Goal: Information Seeking & Learning: Learn about a topic

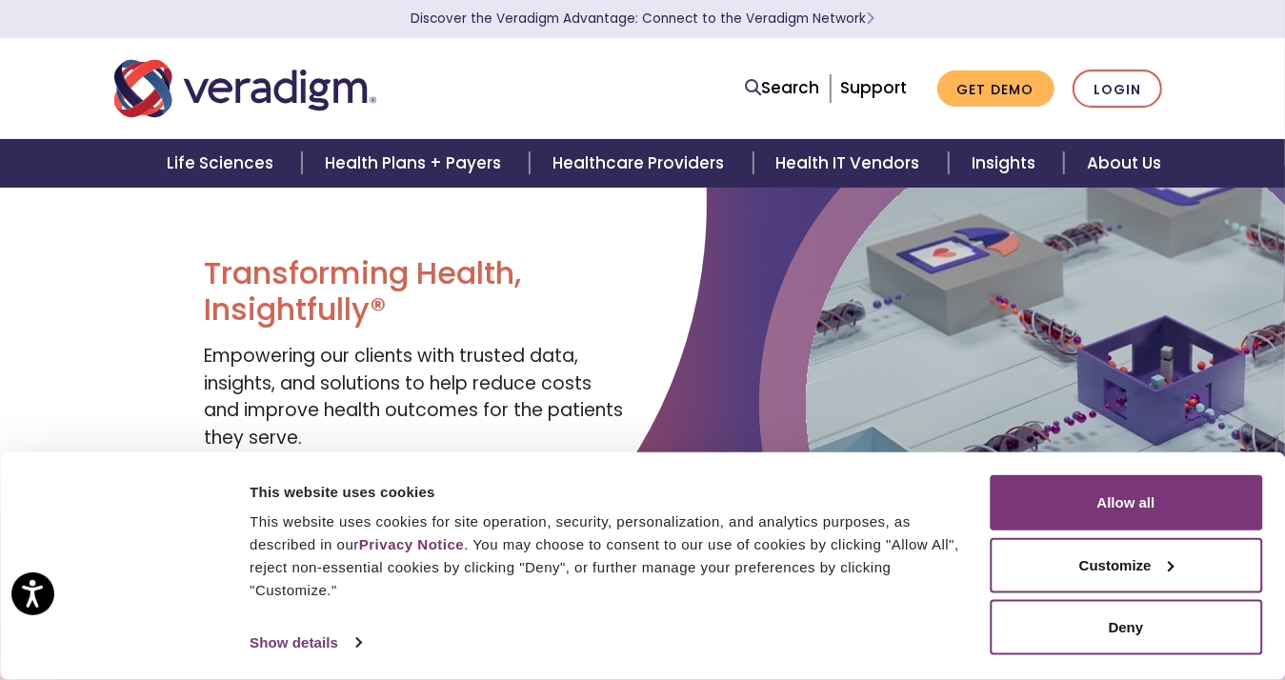
scroll to position [37, 0]
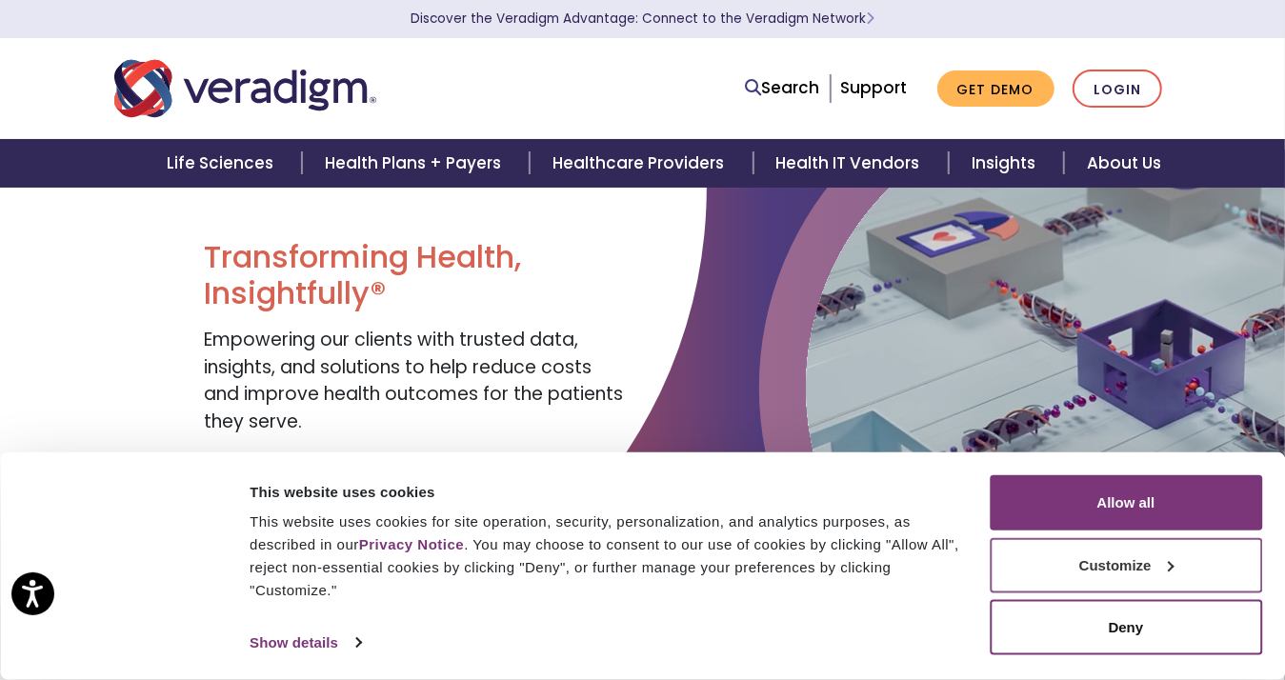
click at [1171, 569] on button "Customize" at bounding box center [1126, 564] width 272 height 55
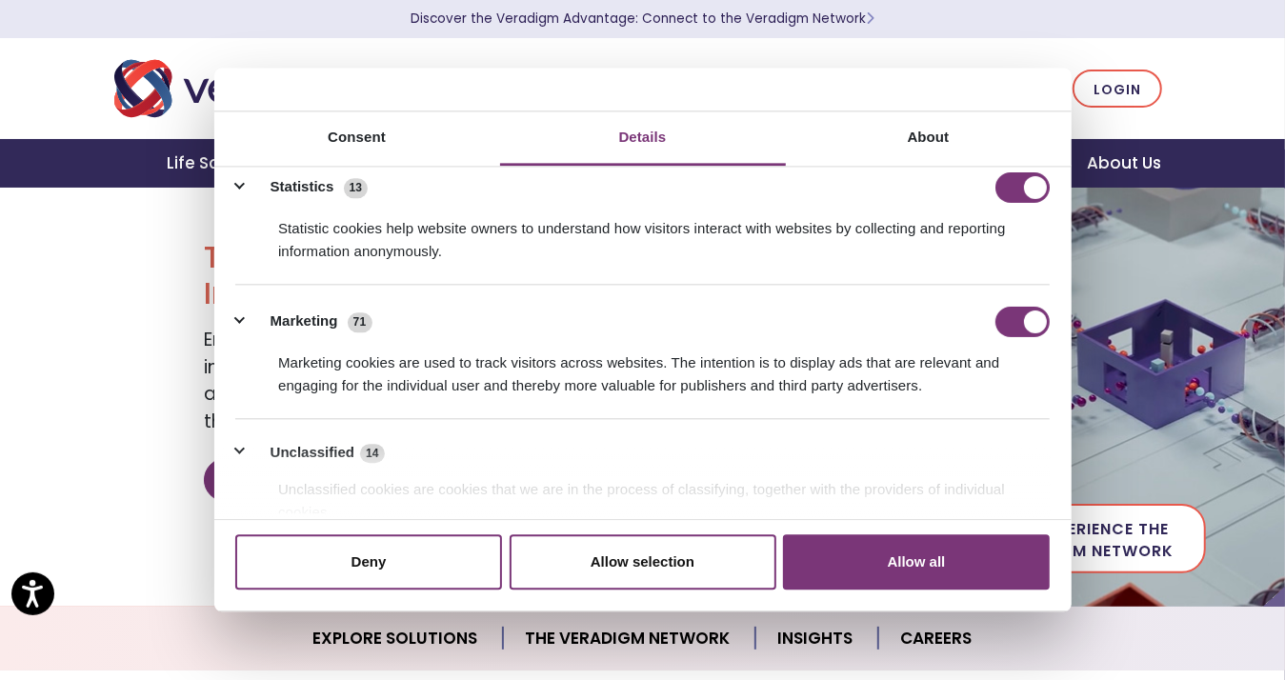
scroll to position [286, 0]
click at [1017, 328] on input "Marketing" at bounding box center [1022, 321] width 54 height 30
checkbox input "false"
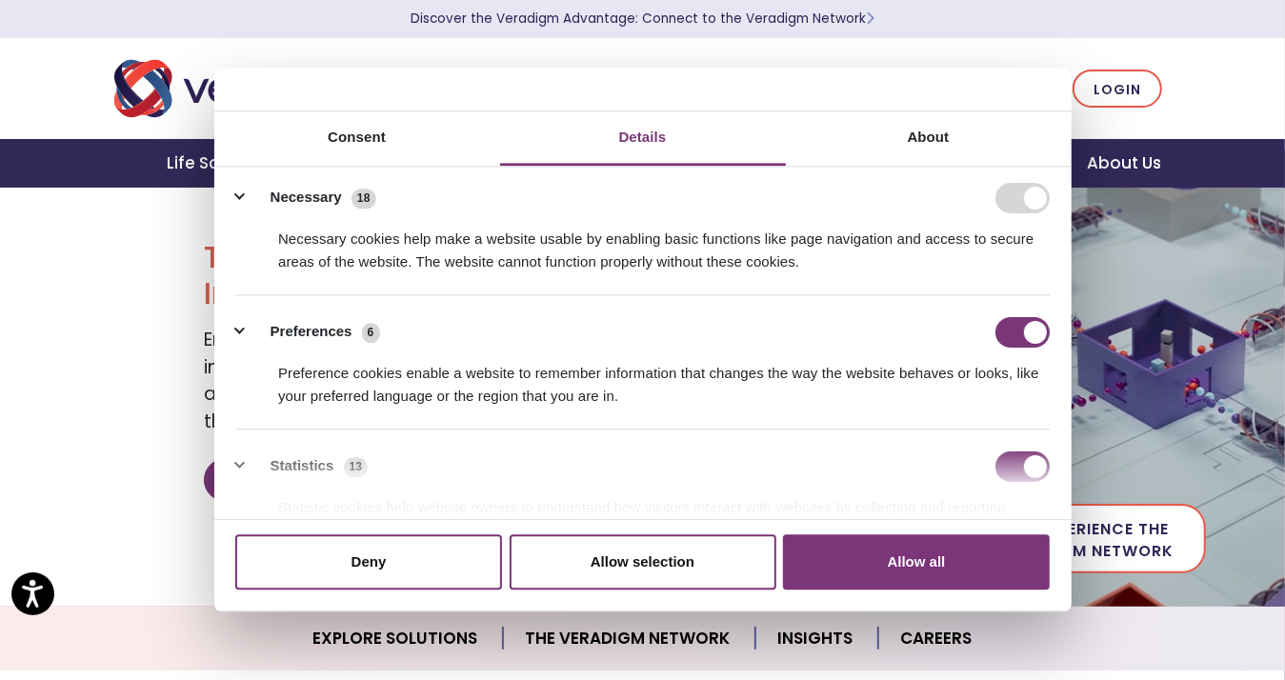
scroll to position [0, 0]
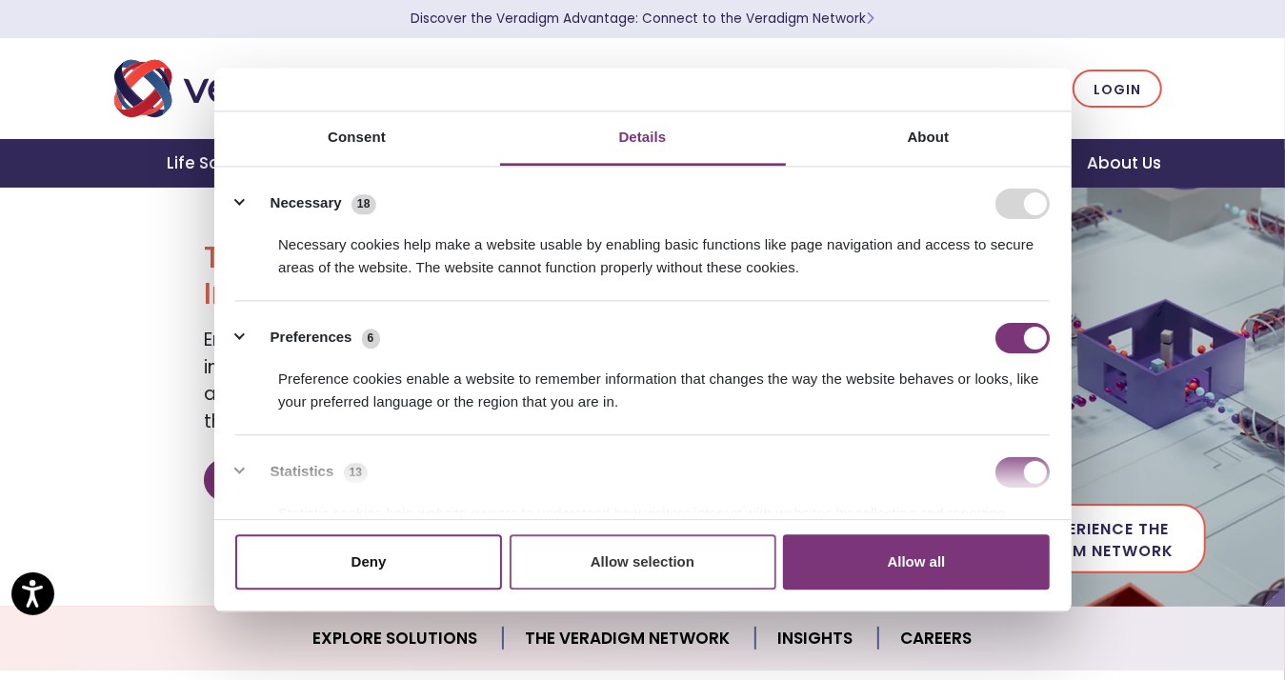
click at [681, 566] on button "Allow selection" at bounding box center [643, 561] width 267 height 55
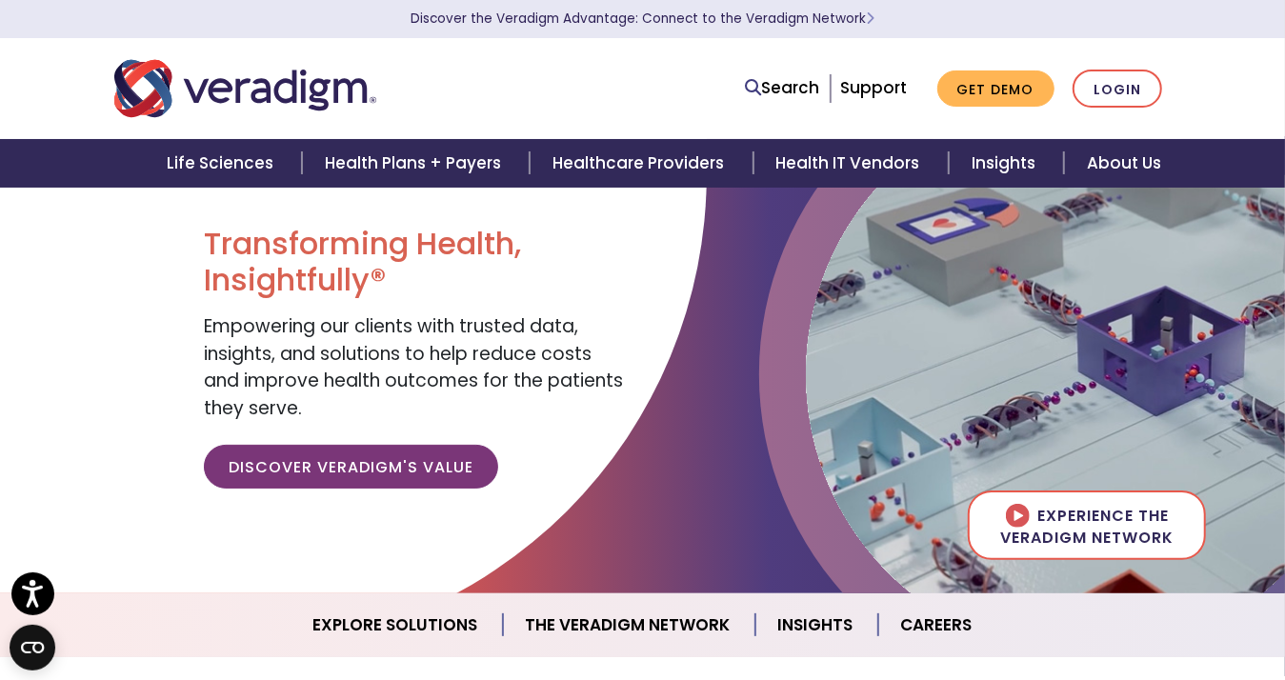
scroll to position [48, 0]
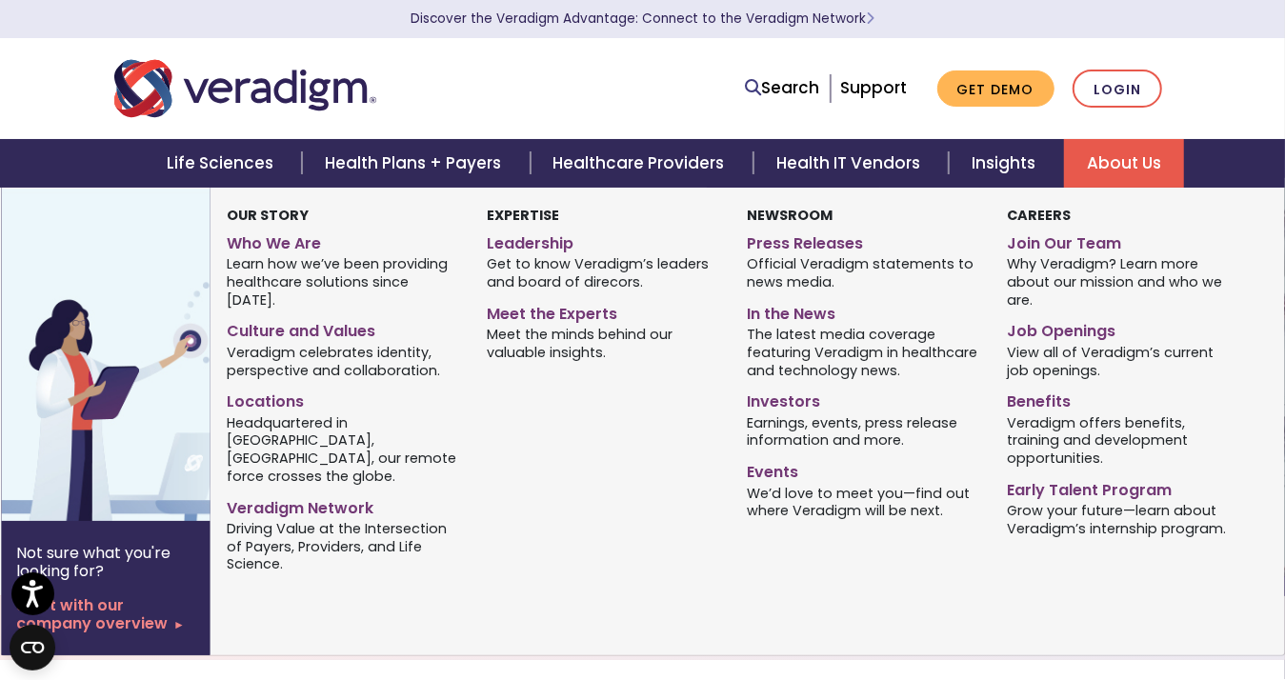
click at [1103, 163] on link "About Us" at bounding box center [1124, 163] width 120 height 49
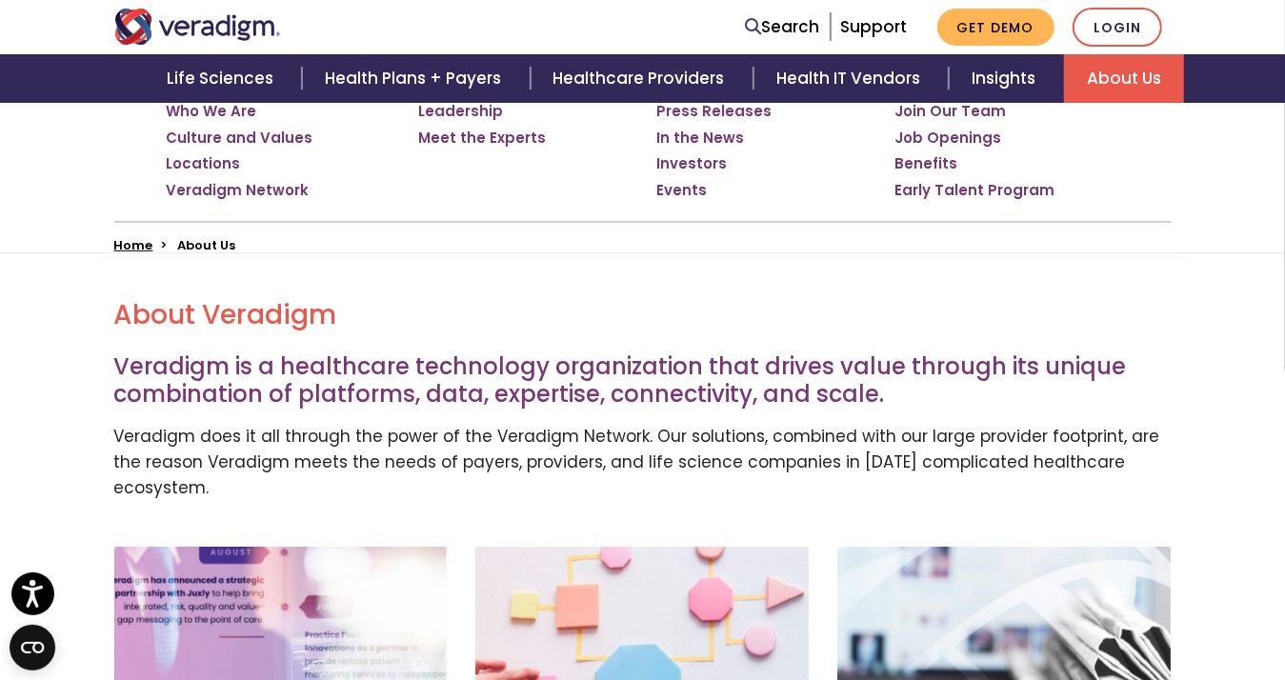
scroll to position [369, 0]
